Goal: Task Accomplishment & Management: Use online tool/utility

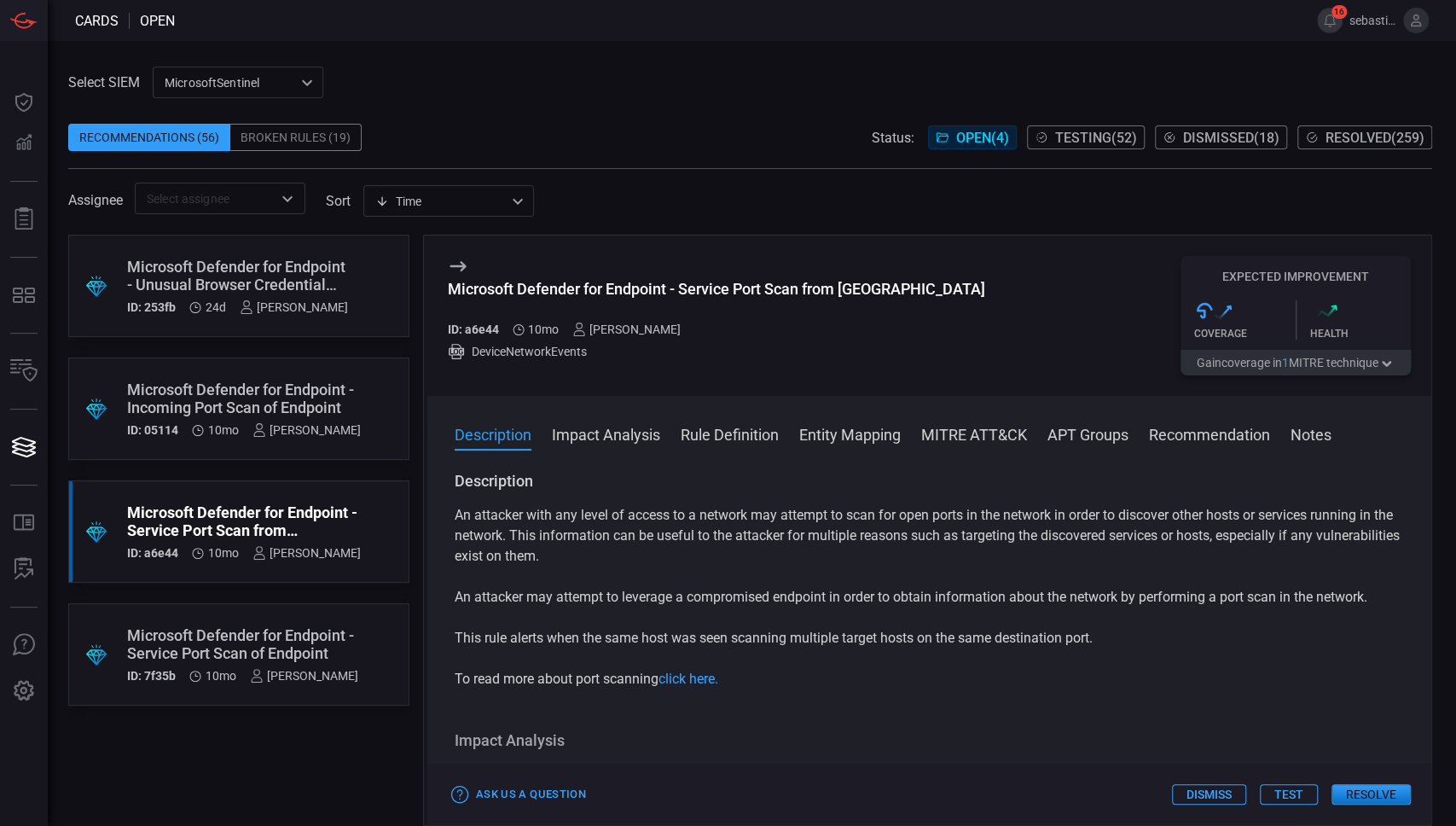
click at [1394, 137] on span "Resolved ( 259 )" at bounding box center [1375, 137] width 99 height 16
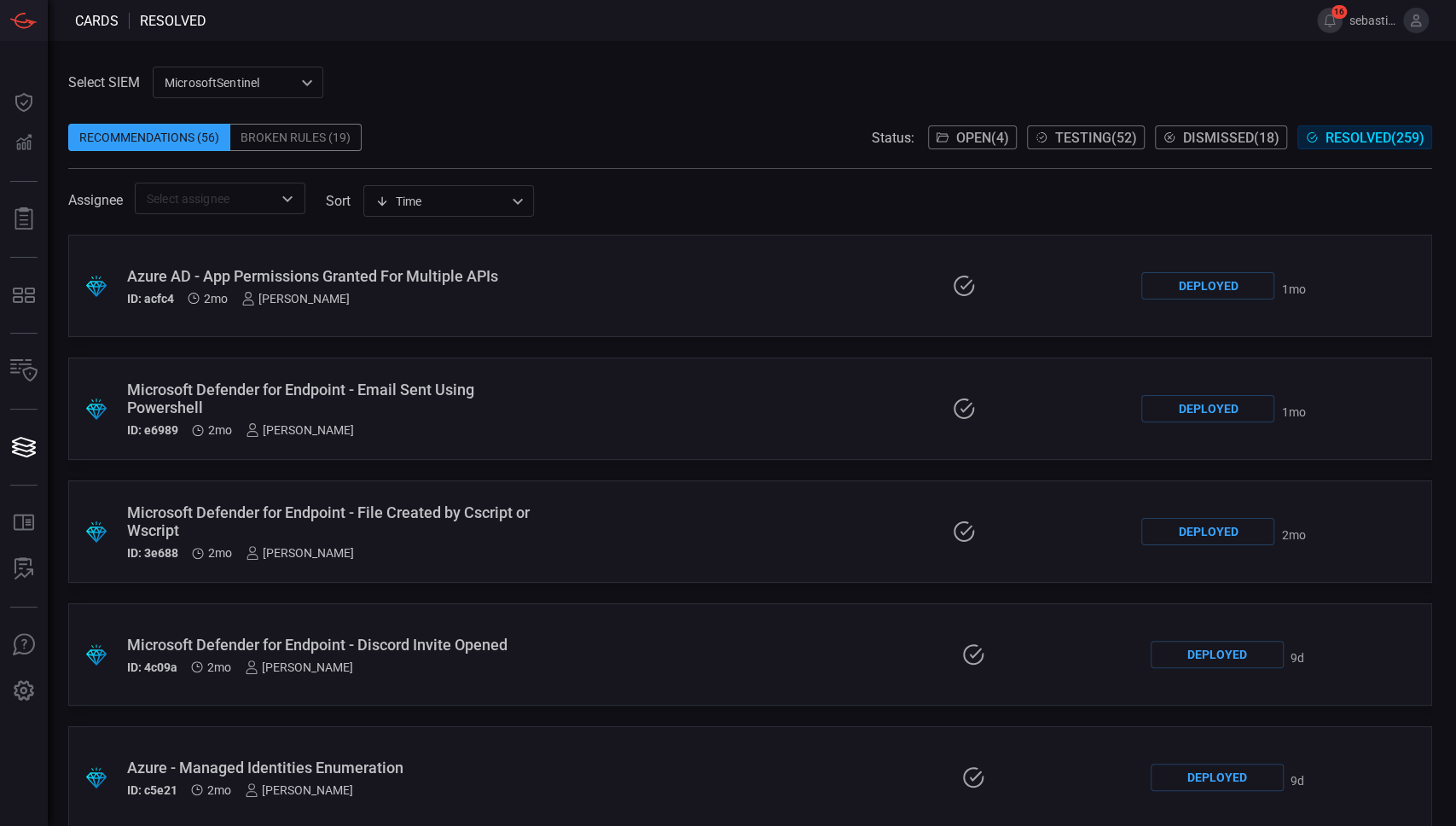
scroll to position [22589, 0]
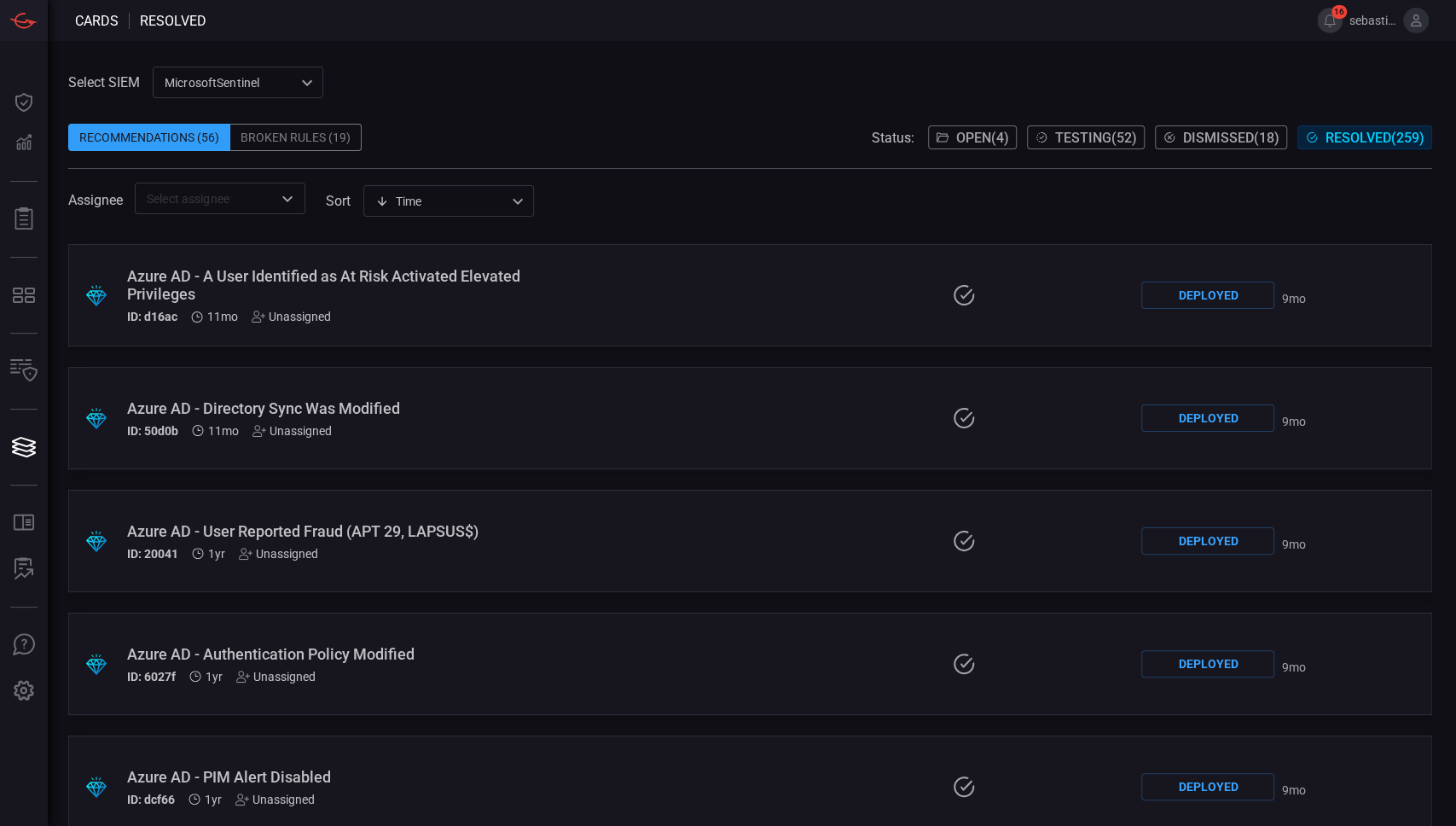
click at [560, 527] on div ".suggested_cards_icon{fill:url(#suggested_cards_icon);} Azure AD - User Reporte…" at bounding box center [749, 541] width 1364 height 103
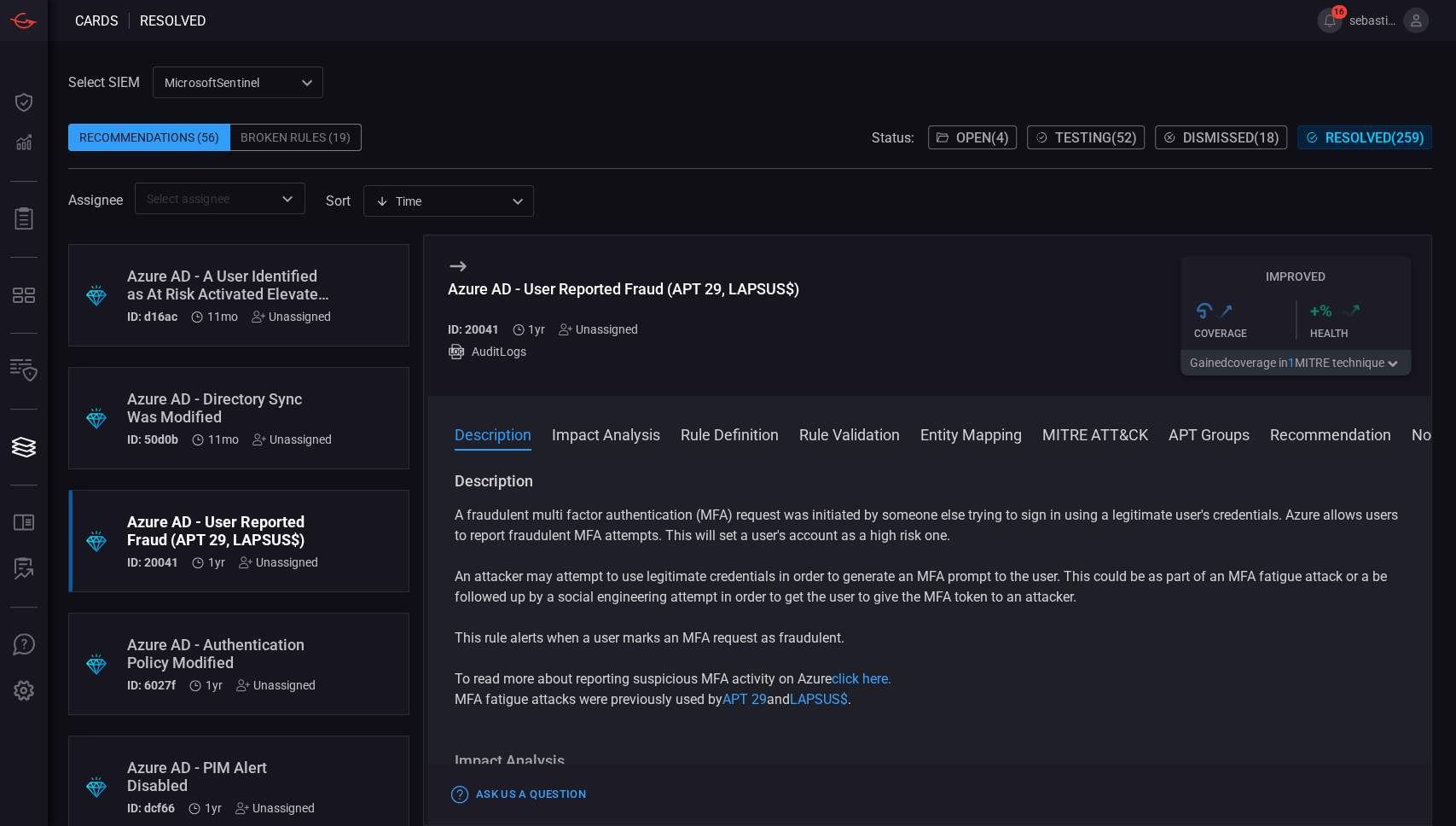
click at [1080, 132] on span "Testing ( 52 )" at bounding box center [1096, 137] width 82 height 16
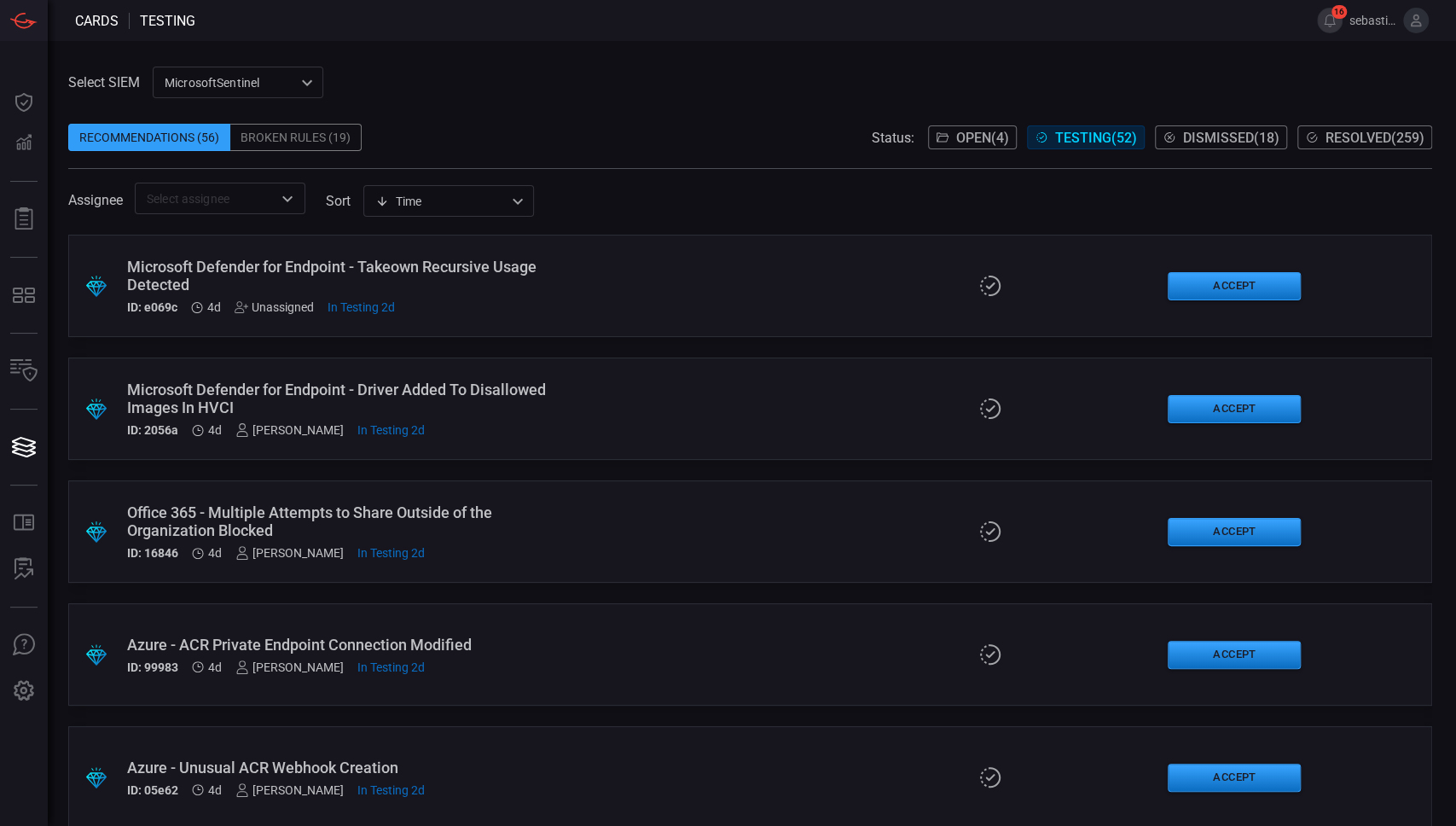
scroll to position [5795, 0]
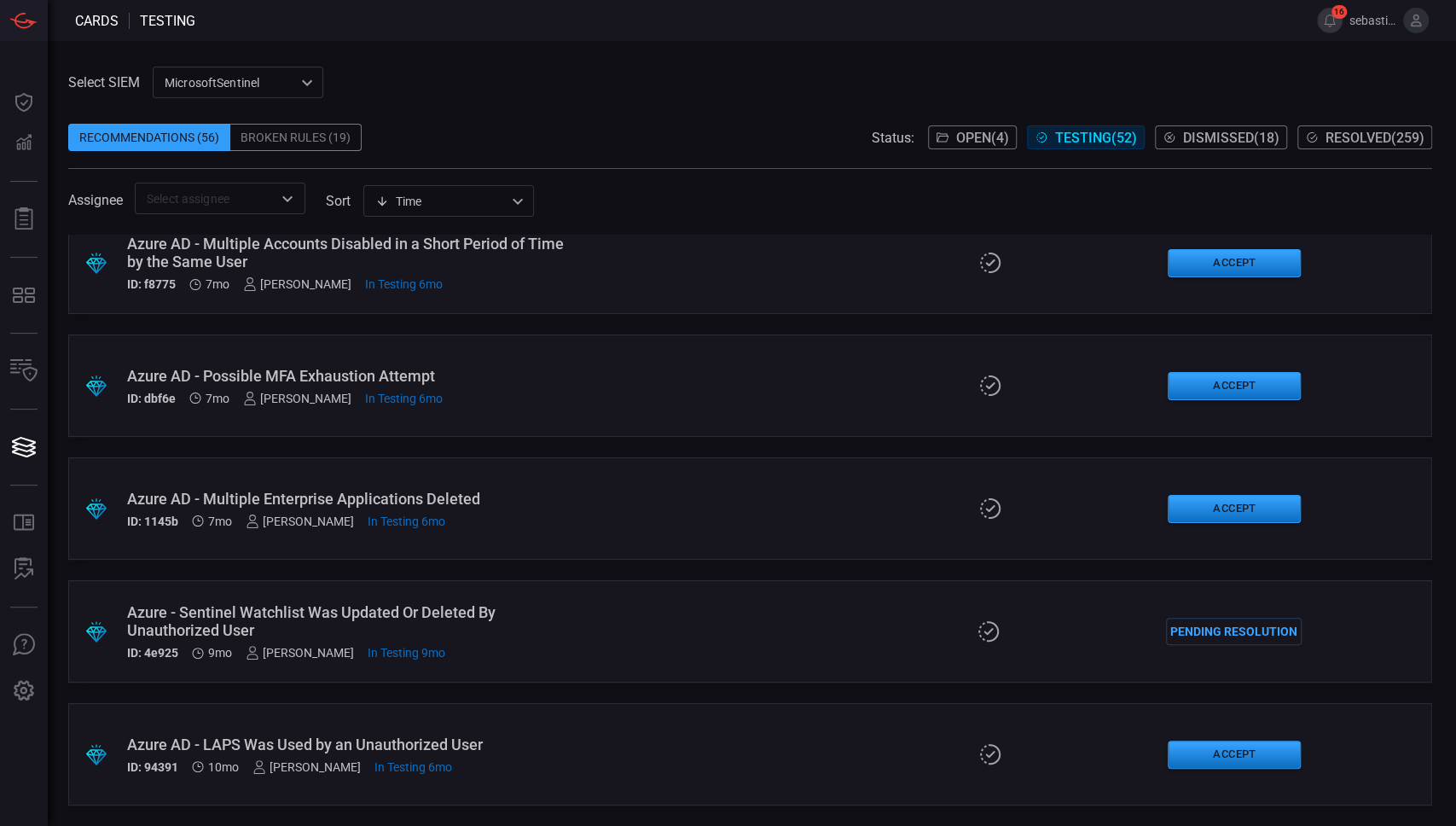
click at [1220, 127] on button "Dismissed ( 18 )" at bounding box center [1221, 137] width 132 height 24
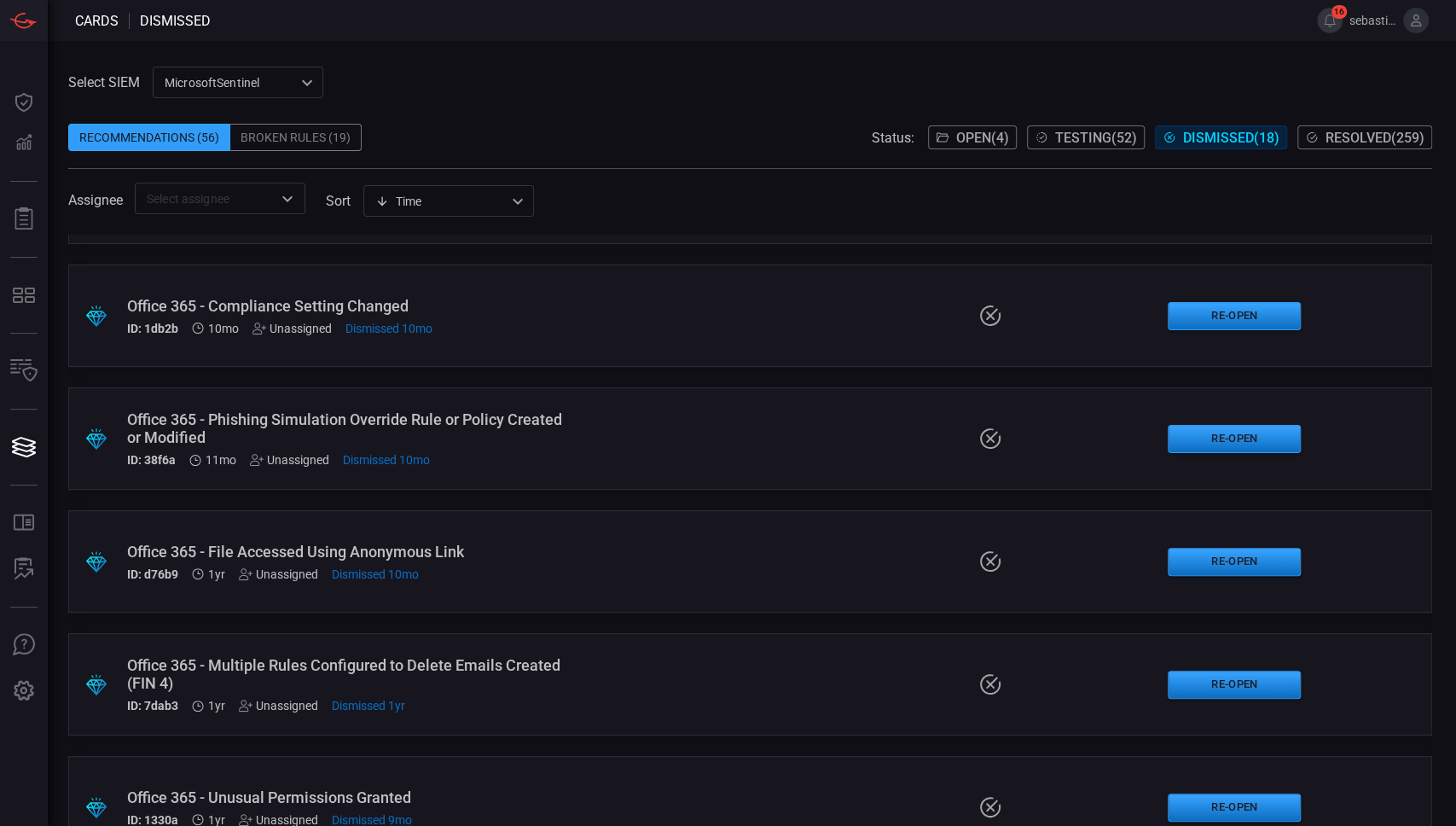
scroll to position [1620, 0]
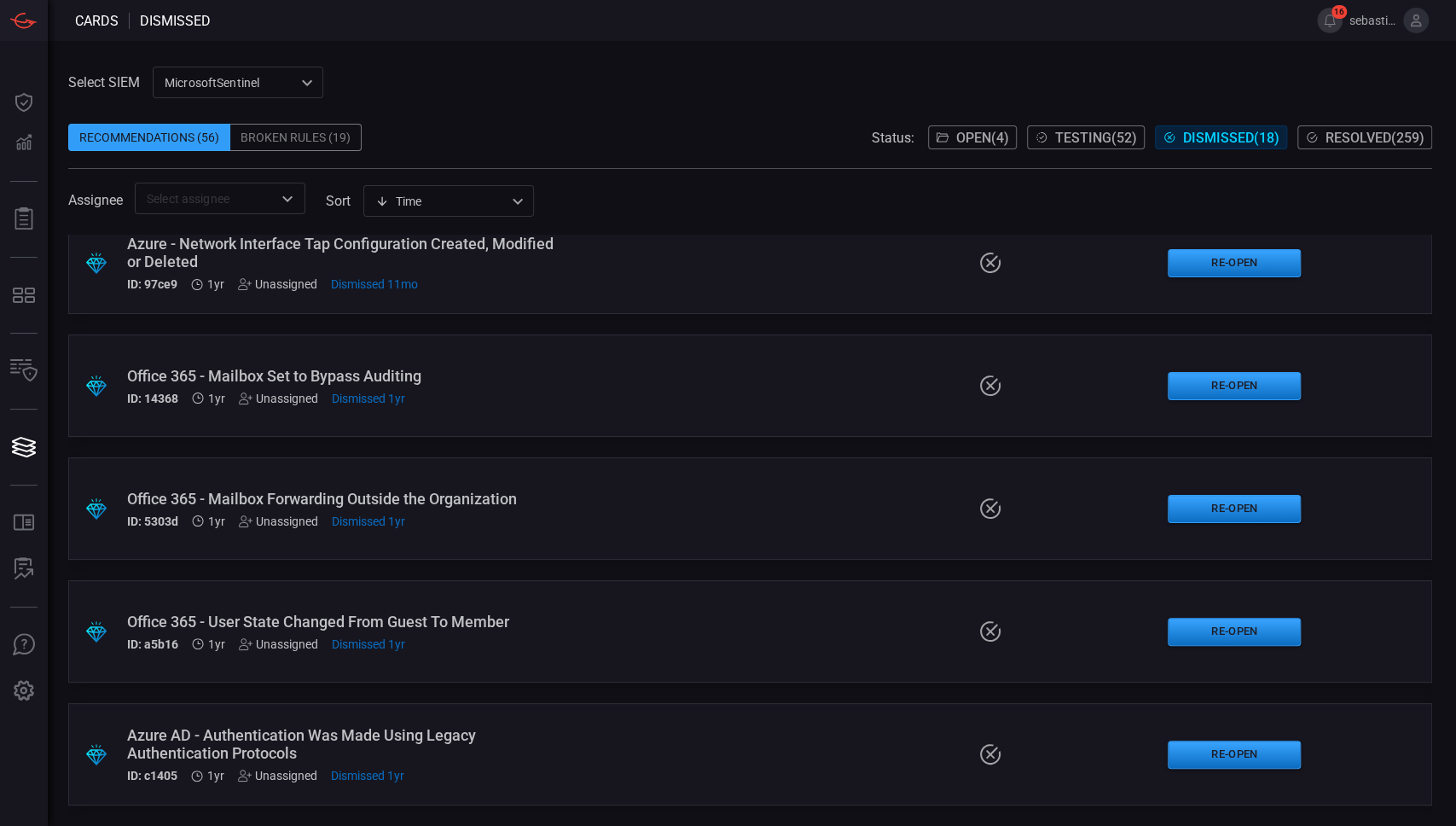
click at [1348, 129] on span "Resolved ( 259 )" at bounding box center [1375, 137] width 99 height 16
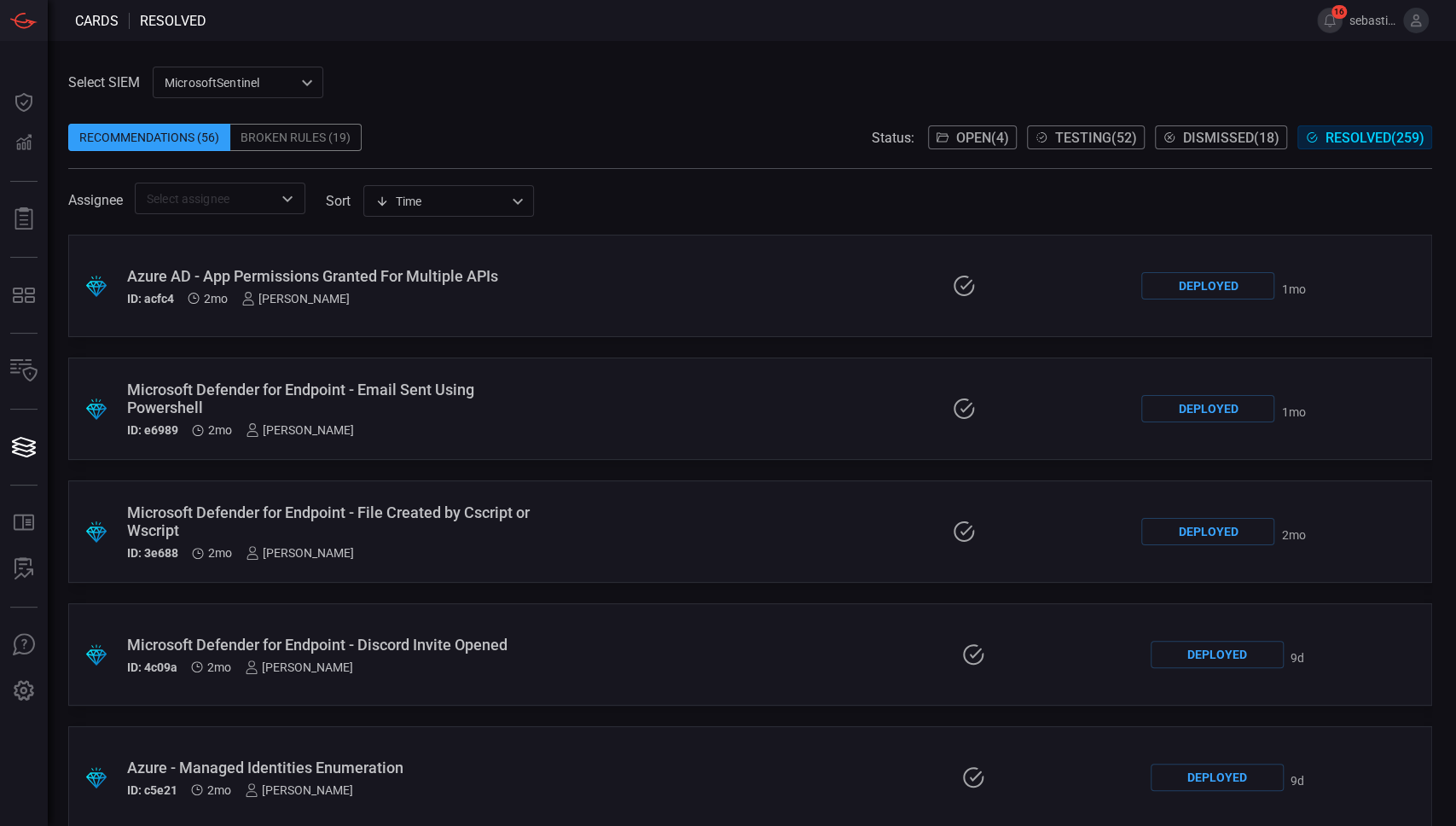
click at [1087, 143] on span "Testing ( 52 )" at bounding box center [1096, 137] width 82 height 16
